Goal: Task Accomplishment & Management: Manage account settings

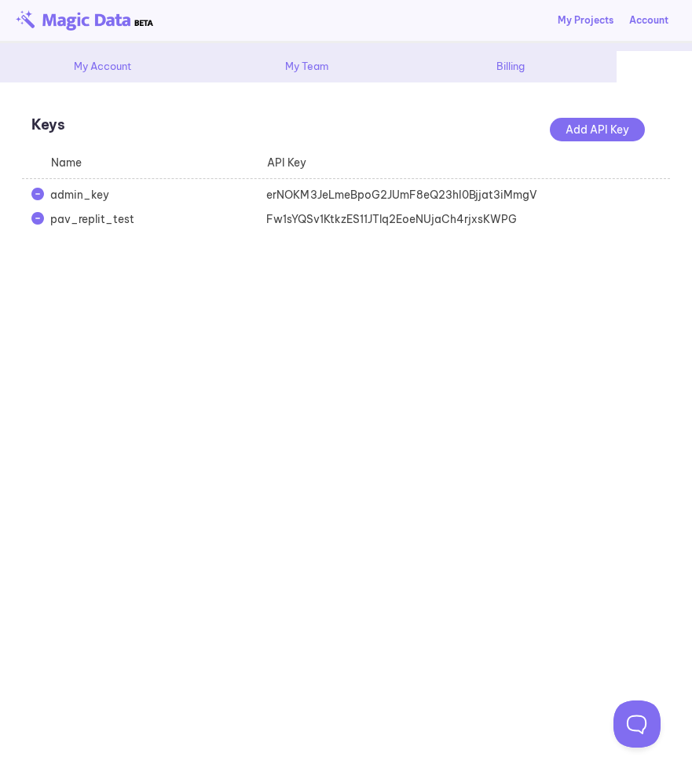
click at [325, 218] on div "Fw1sYQSv1KtkzES11JTlq2EoeNUjaCh4rjxsKWPG" at bounding box center [365, 219] width 216 height 16
copy div "Fw1sYQSv1KtkzES11JTlq2EoeNUjaCh4rjxsKWPG"
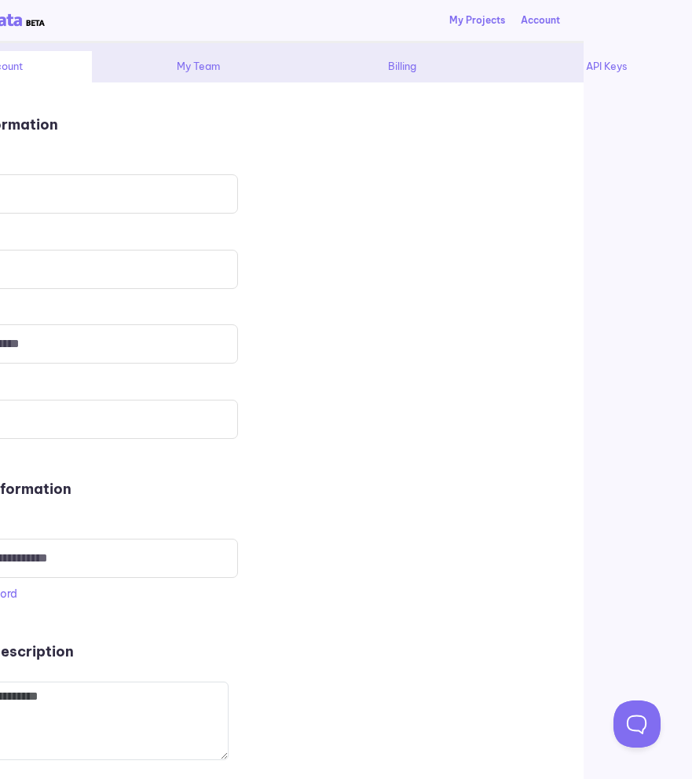
scroll to position [0, 125]
click at [576, 67] on div "API Keys" at bounding box center [590, 66] width 196 height 31
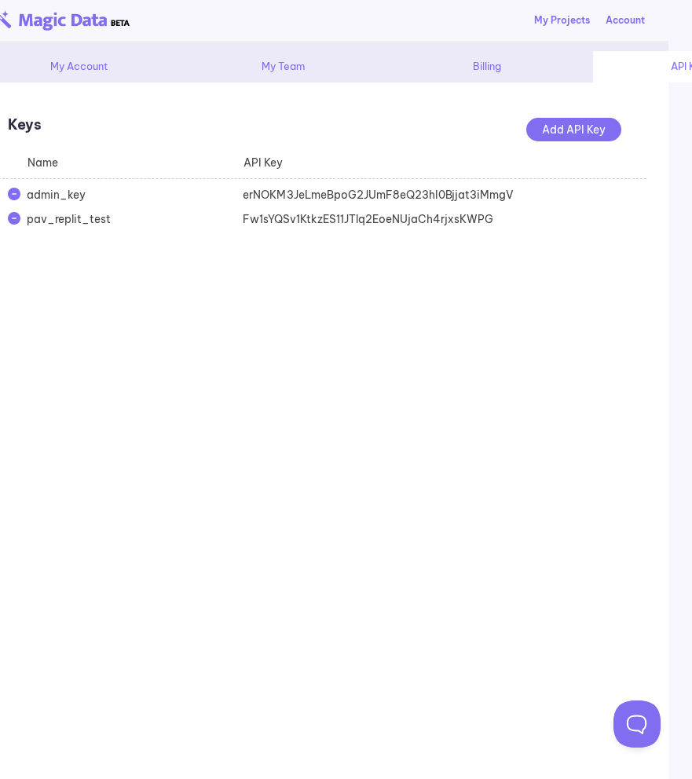
scroll to position [0, 0]
